Goal: Find specific page/section: Find specific page/section

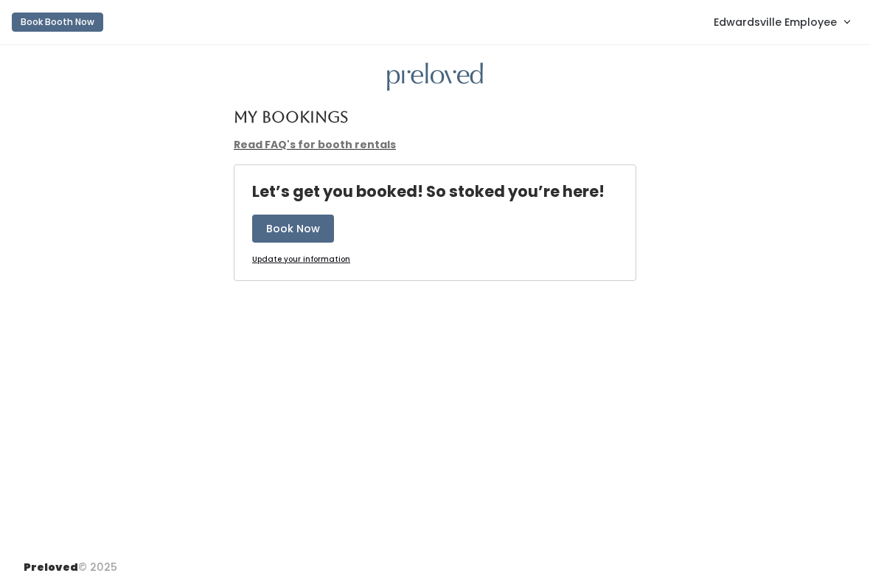
click at [784, 27] on span "Edwardsville Employee" at bounding box center [775, 22] width 123 height 16
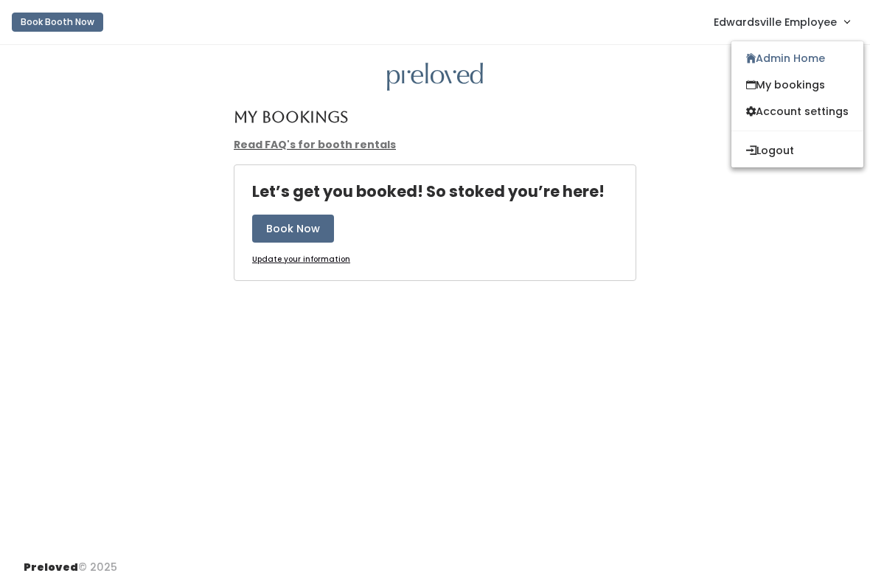
click at [824, 83] on link "My bookings" at bounding box center [798, 85] width 132 height 27
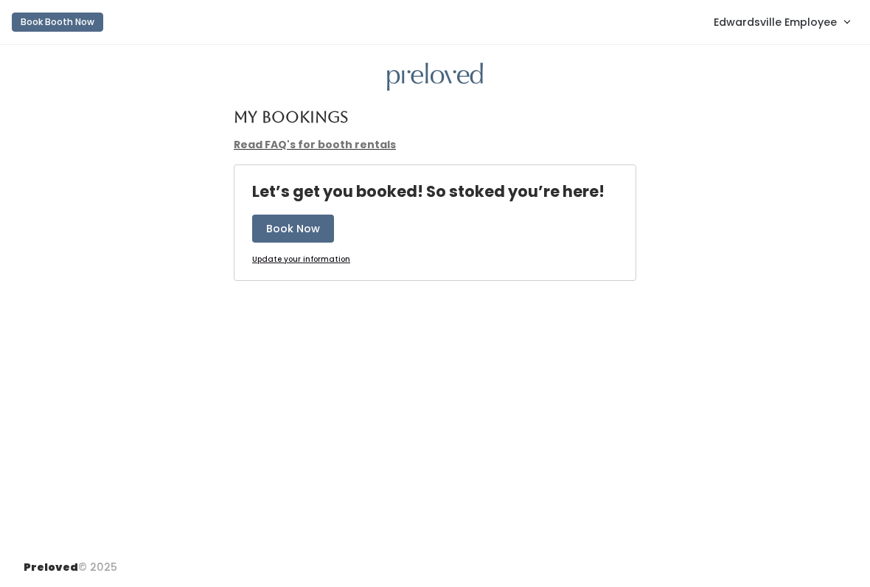
click at [812, 23] on span "Edwardsville Employee" at bounding box center [775, 22] width 123 height 16
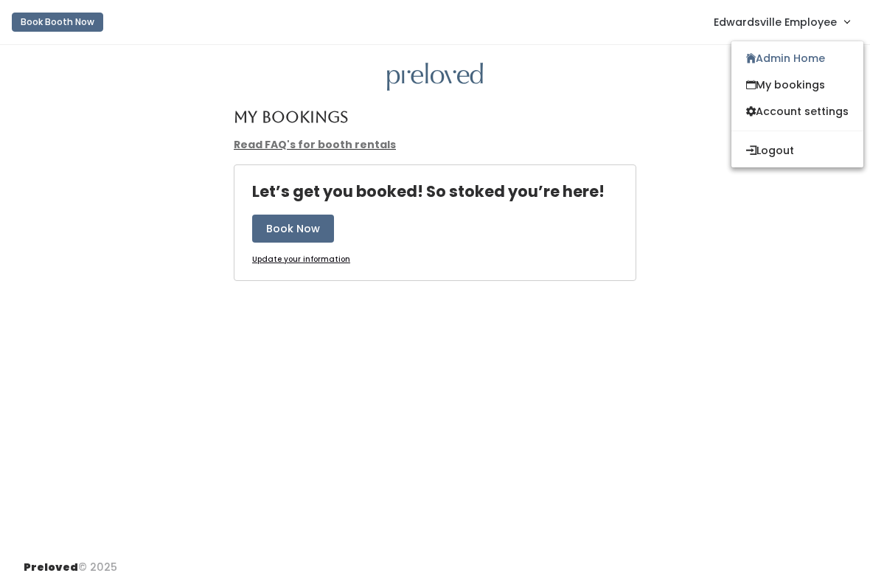
click at [784, 62] on link "Admin Home" at bounding box center [798, 58] width 132 height 27
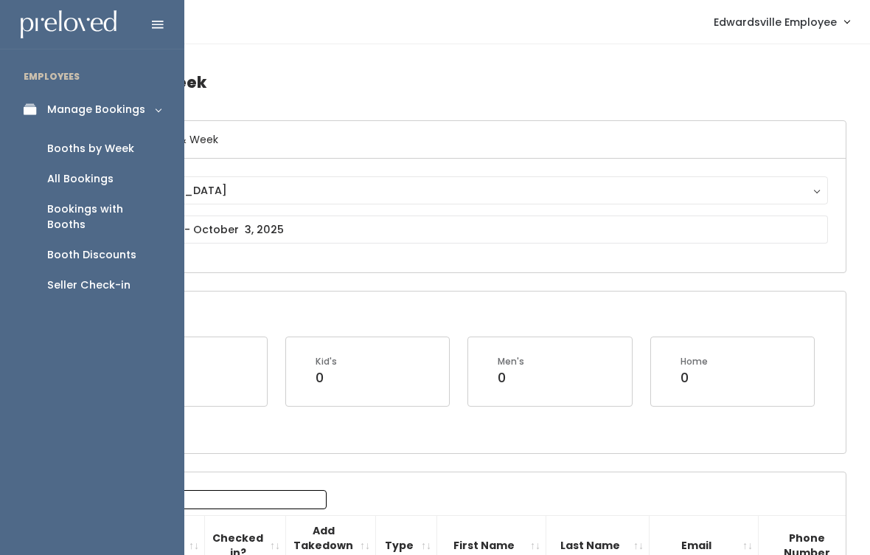
click at [82, 247] on div "Booth Discounts" at bounding box center [91, 254] width 89 height 15
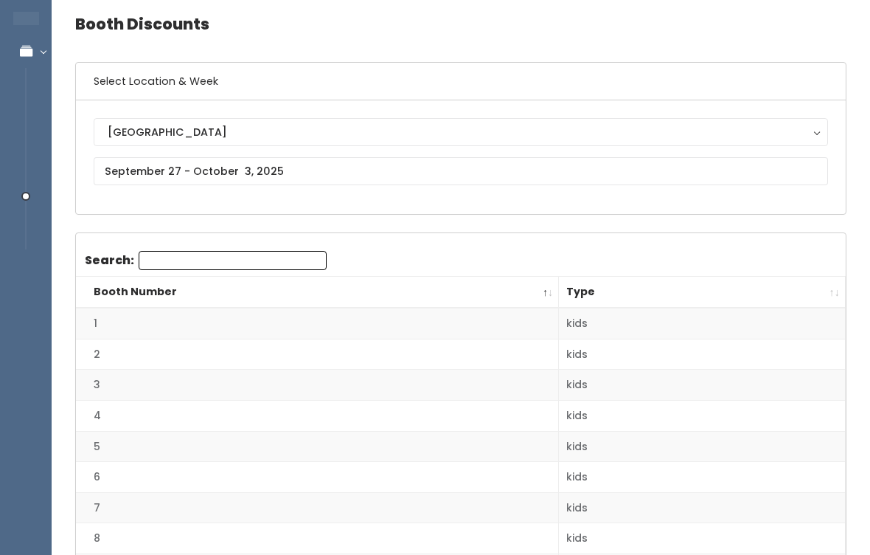
scroll to position [58, 0]
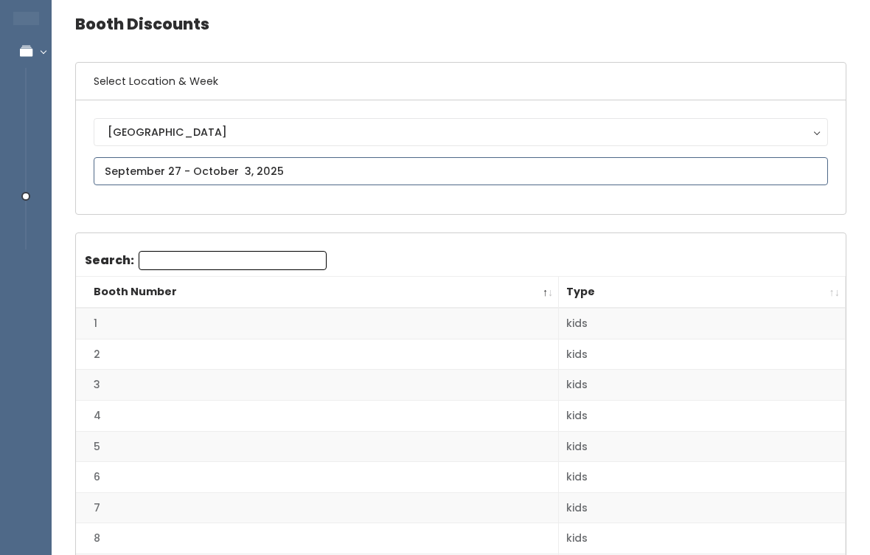
click at [702, 162] on input "text" at bounding box center [461, 171] width 735 height 28
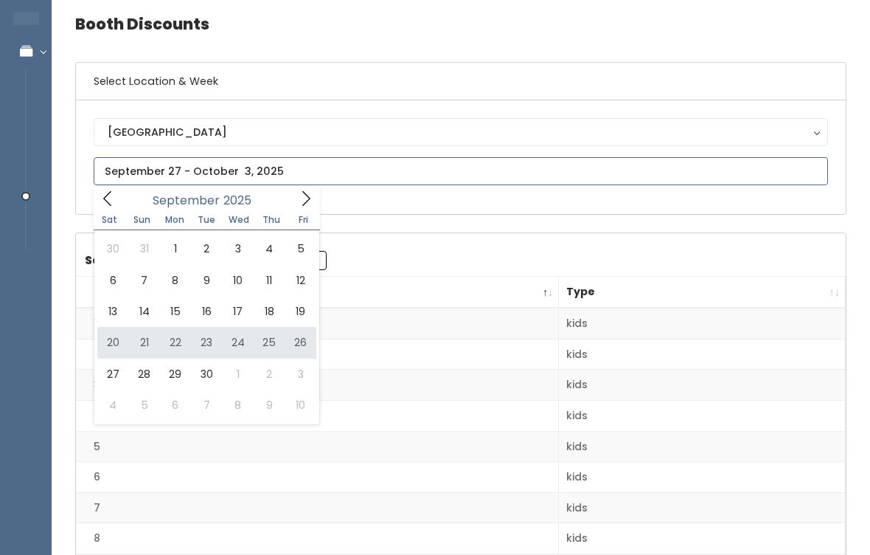
type input "September 20 to September 26"
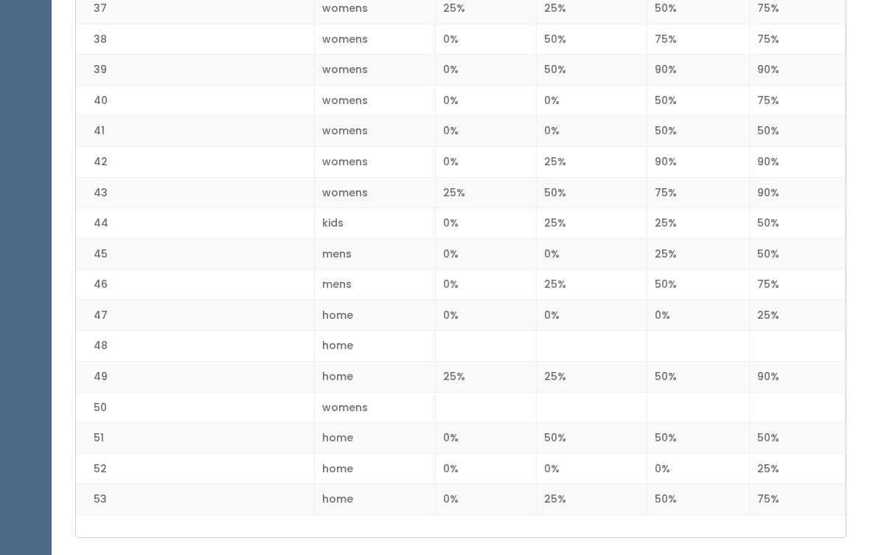
scroll to position [1507, 0]
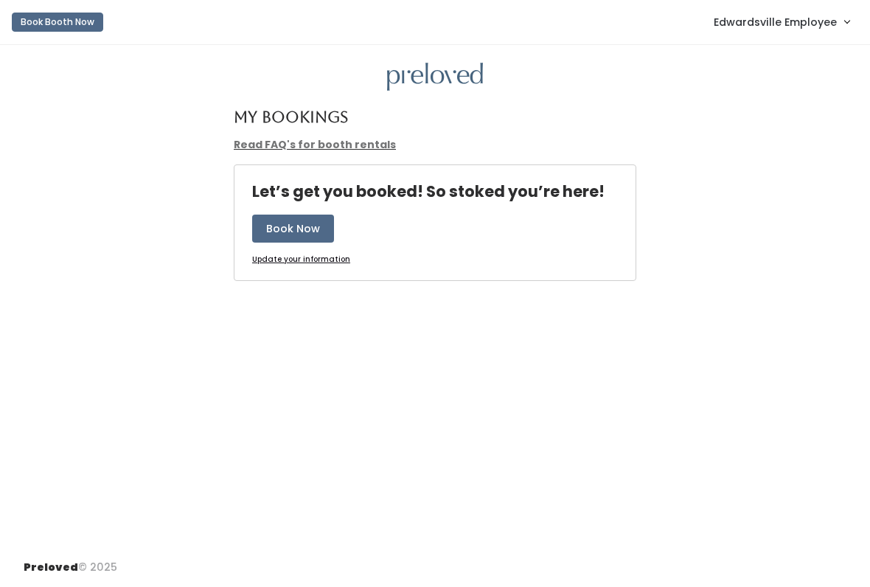
click at [809, 33] on link "Edwardsville Employee" at bounding box center [781, 22] width 165 height 32
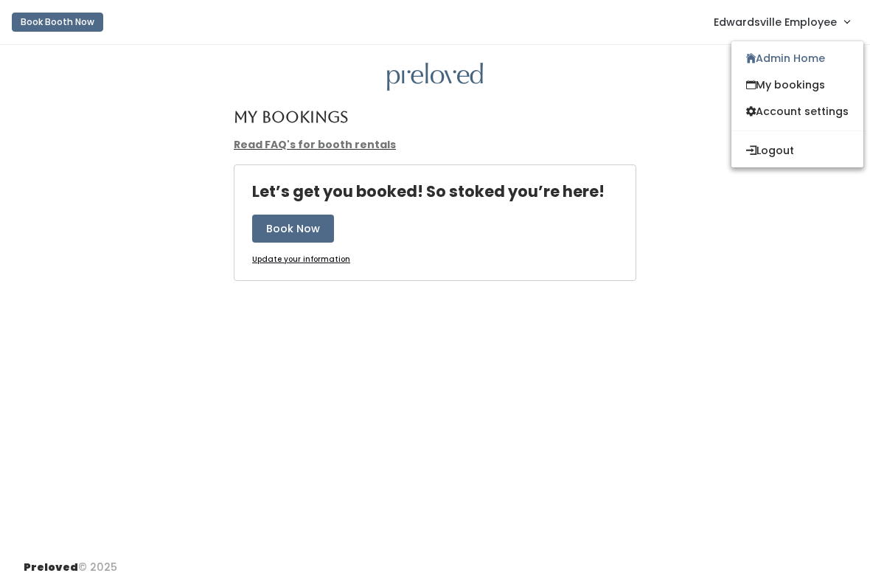
click at [800, 59] on link "Admin Home" at bounding box center [798, 58] width 132 height 27
